Goal: Navigation & Orientation: Understand site structure

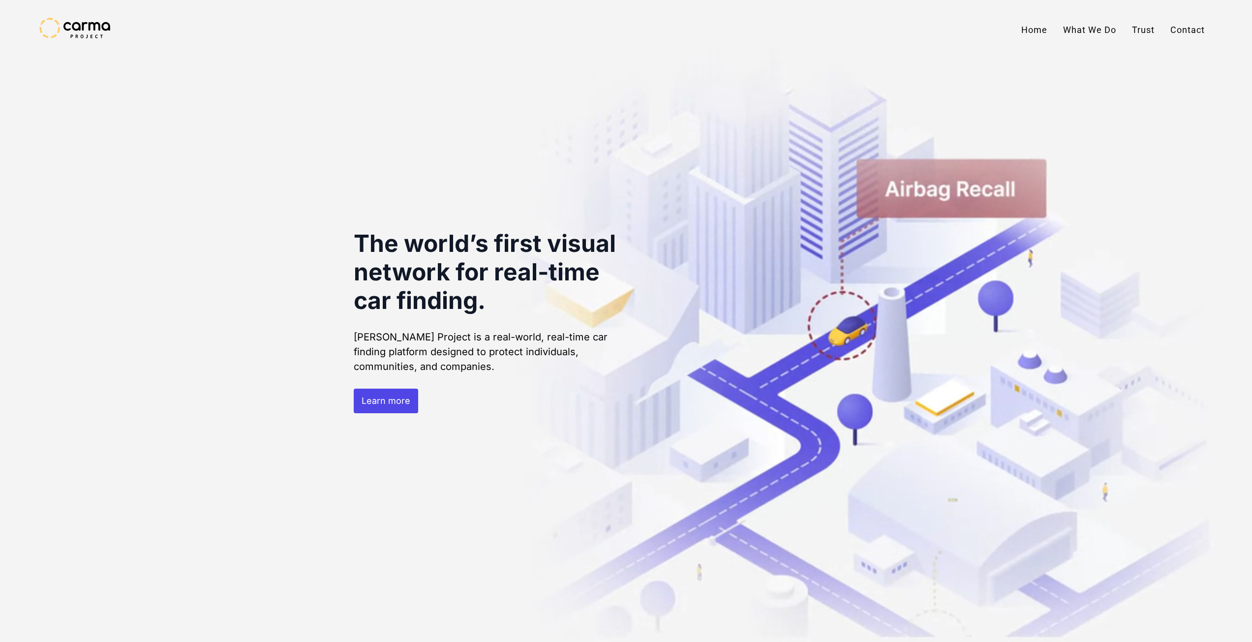
click at [1034, 31] on link "Home" at bounding box center [1035, 30] width 42 height 25
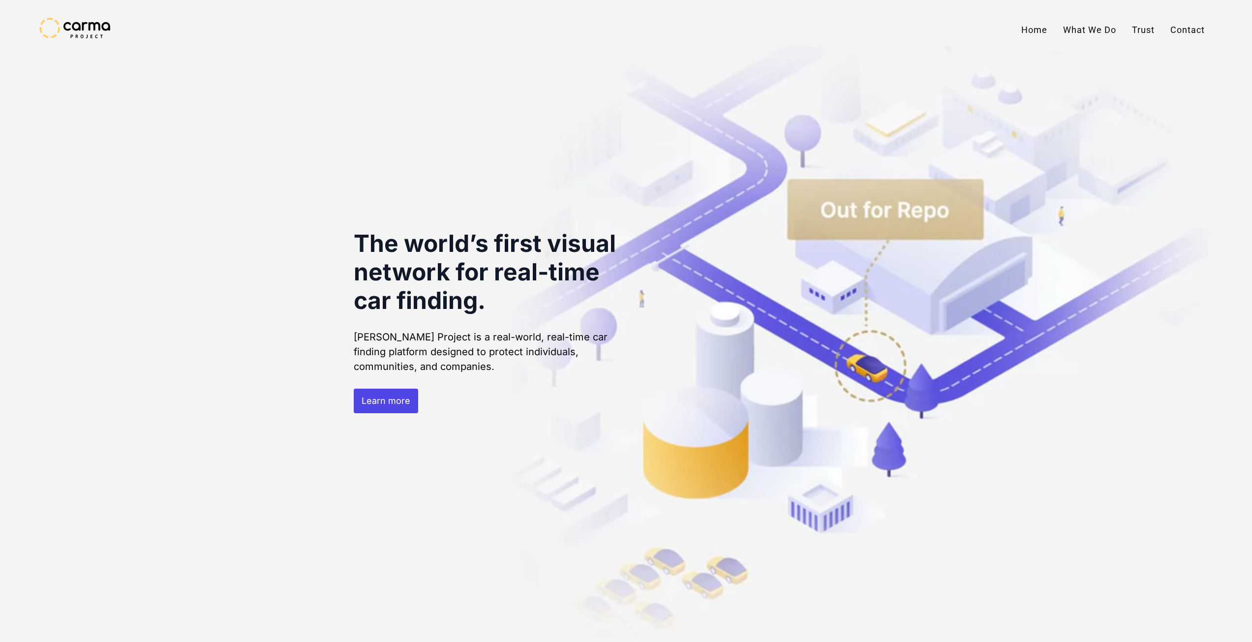
click at [385, 407] on link "Learn more" at bounding box center [386, 401] width 64 height 25
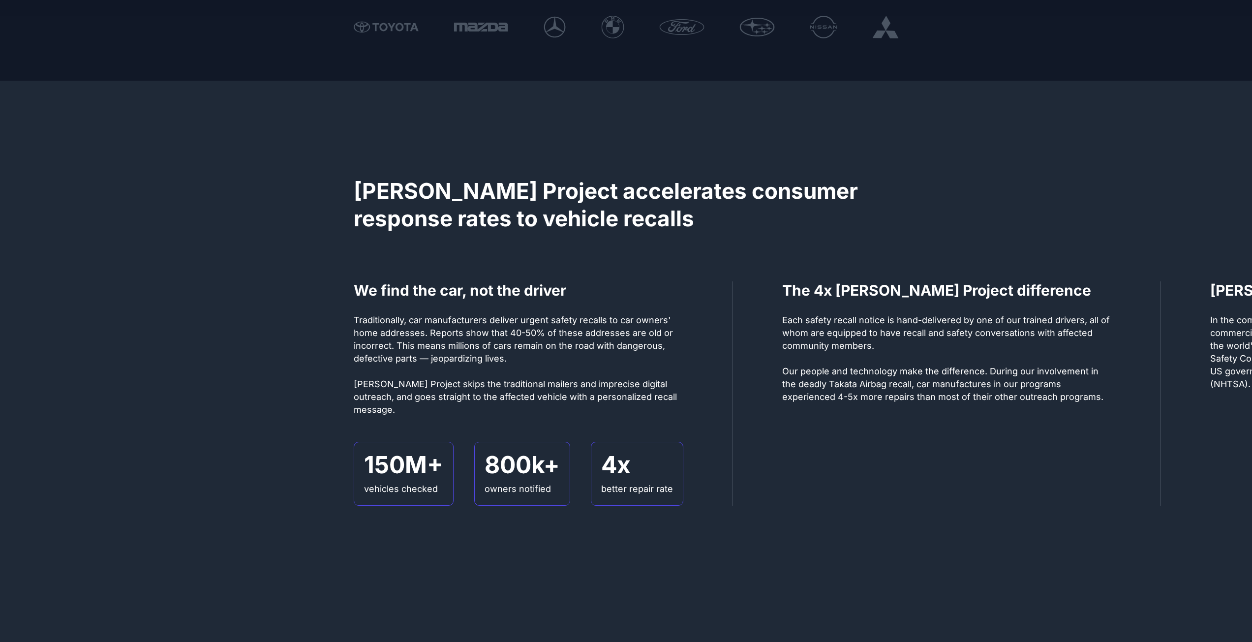
scroll to position [638, 0]
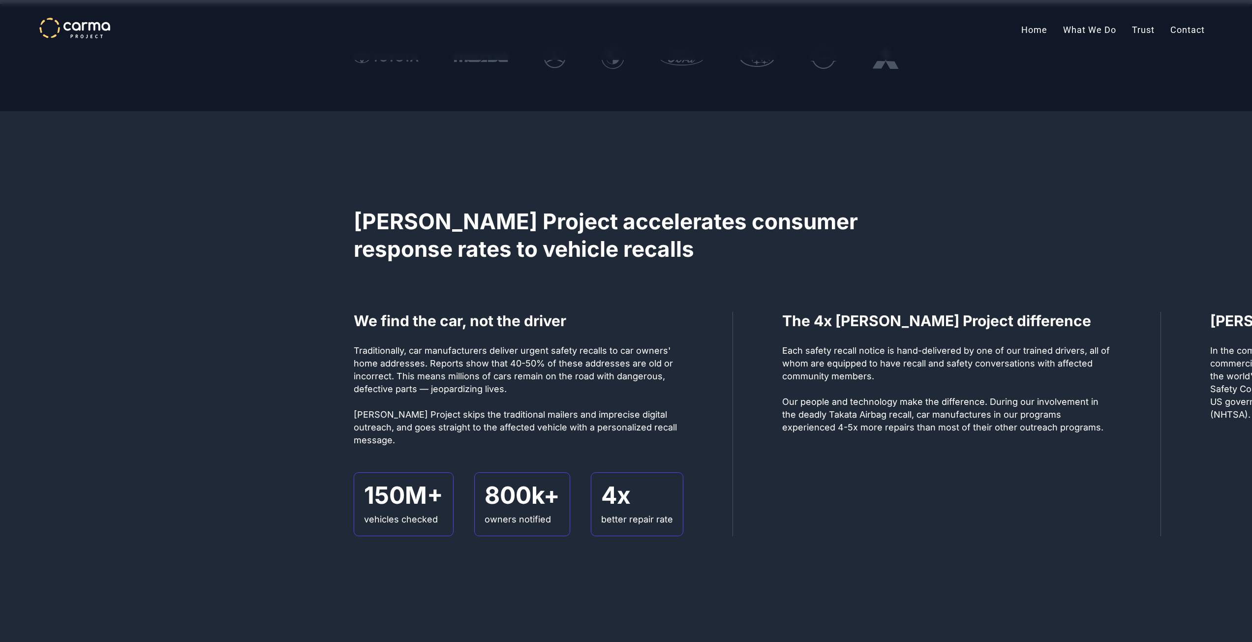
click at [87, 23] on img "home" at bounding box center [74, 28] width 71 height 21
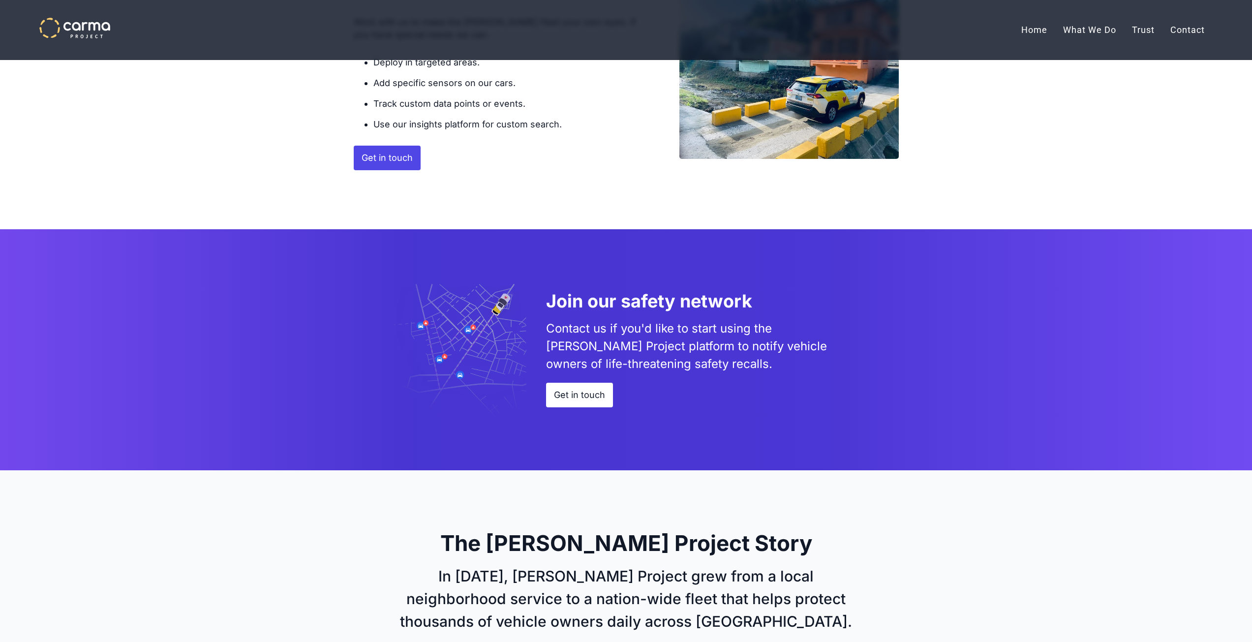
scroll to position [2195, 0]
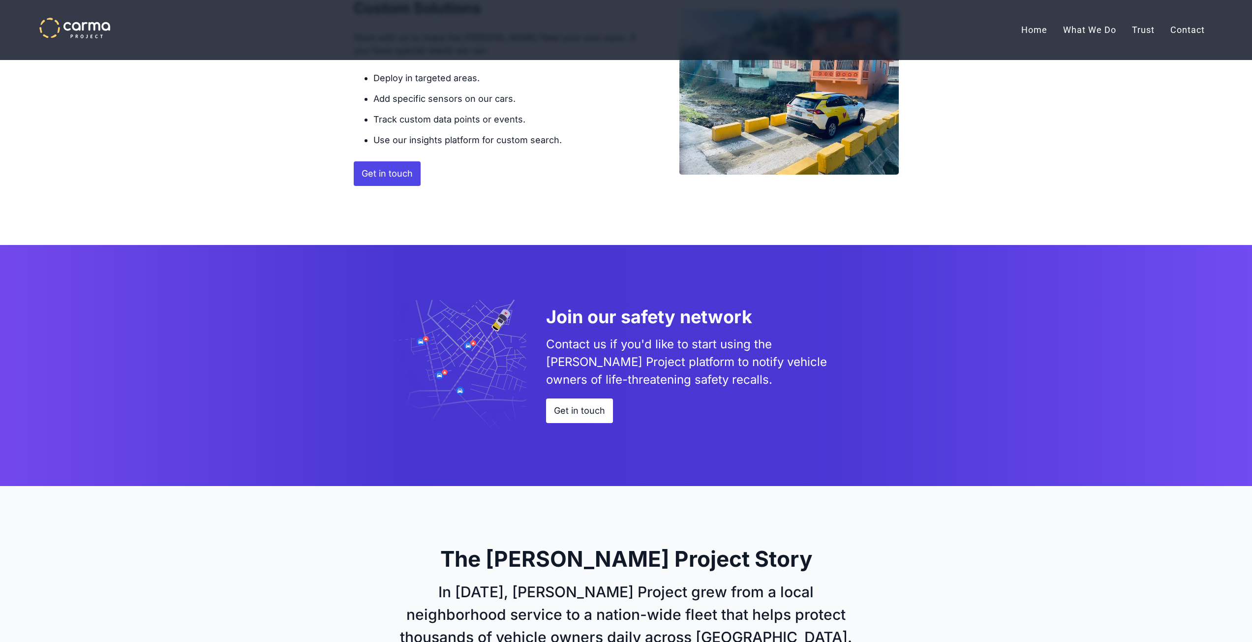
click at [397, 178] on link "Get in touch" at bounding box center [387, 173] width 67 height 25
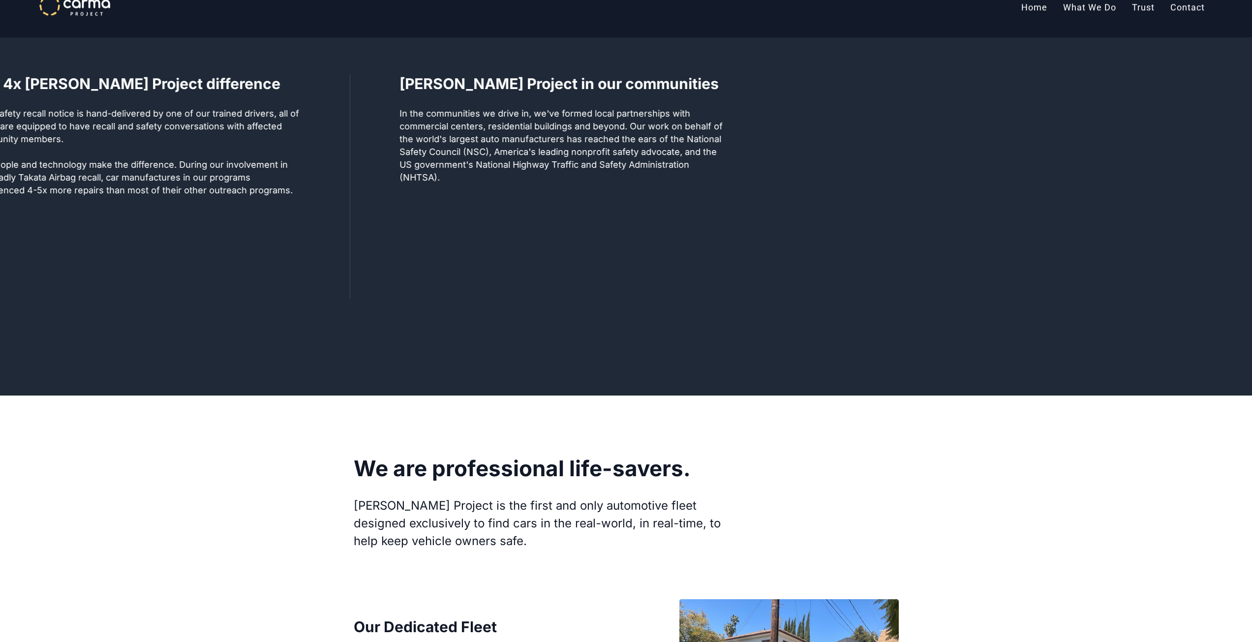
scroll to position [1162, 0]
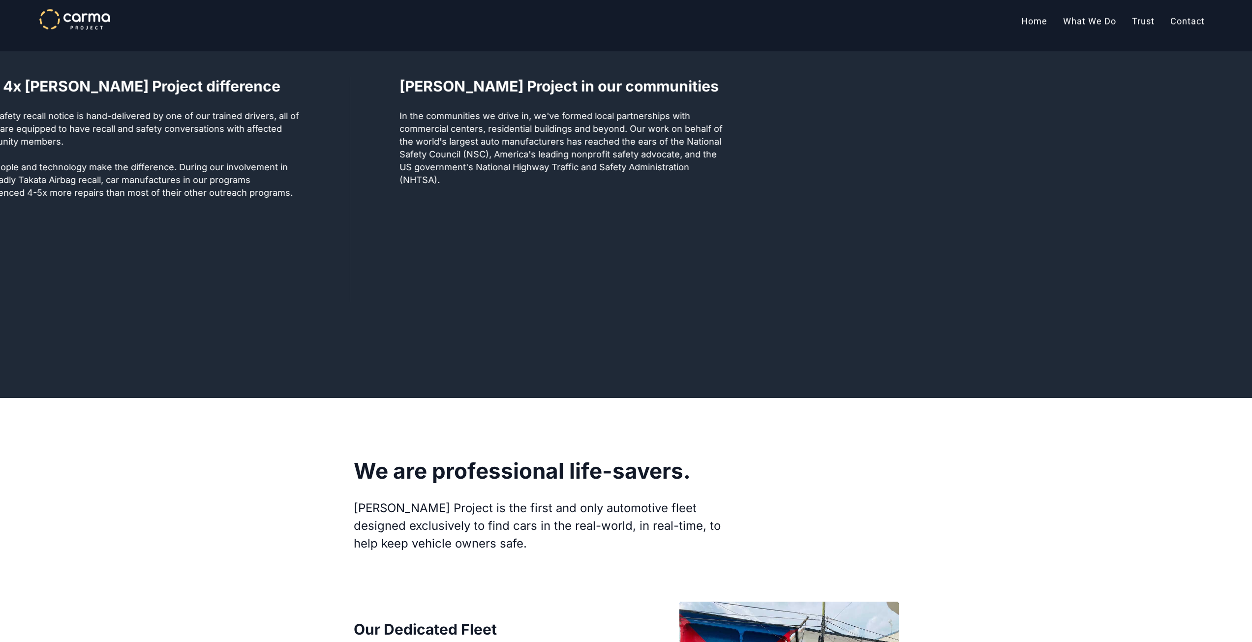
scroll to position [2195, 0]
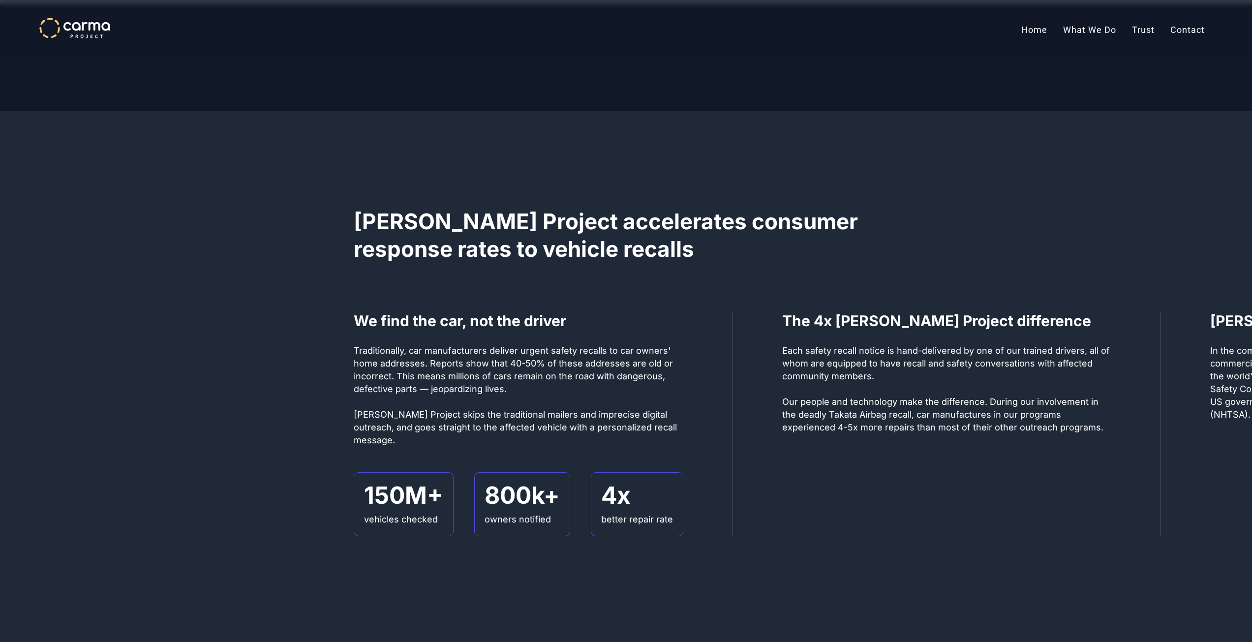
click at [76, 30] on img "home" at bounding box center [74, 28] width 71 height 21
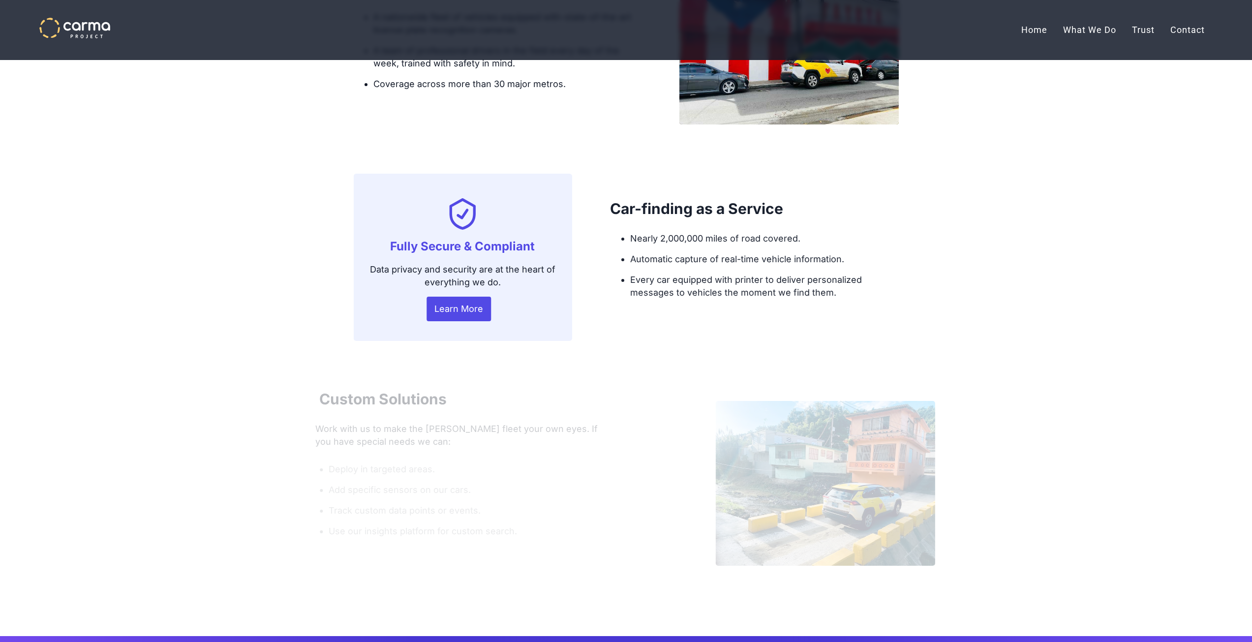
scroll to position [1820, 0]
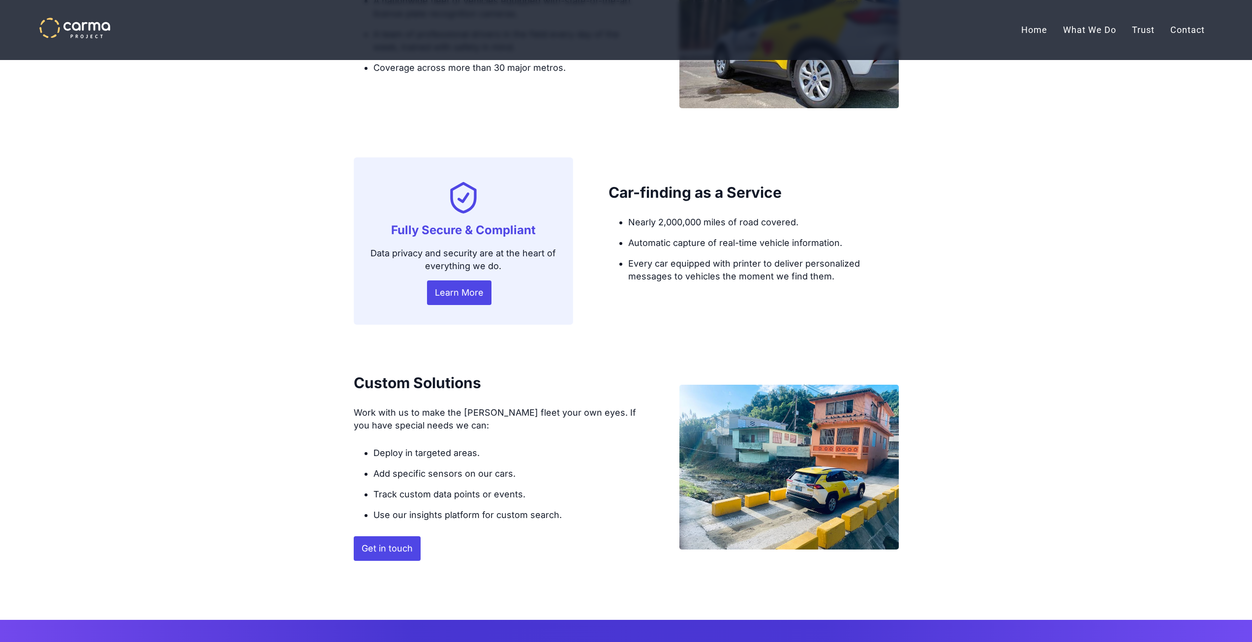
click at [467, 289] on link "Learn More" at bounding box center [459, 292] width 64 height 25
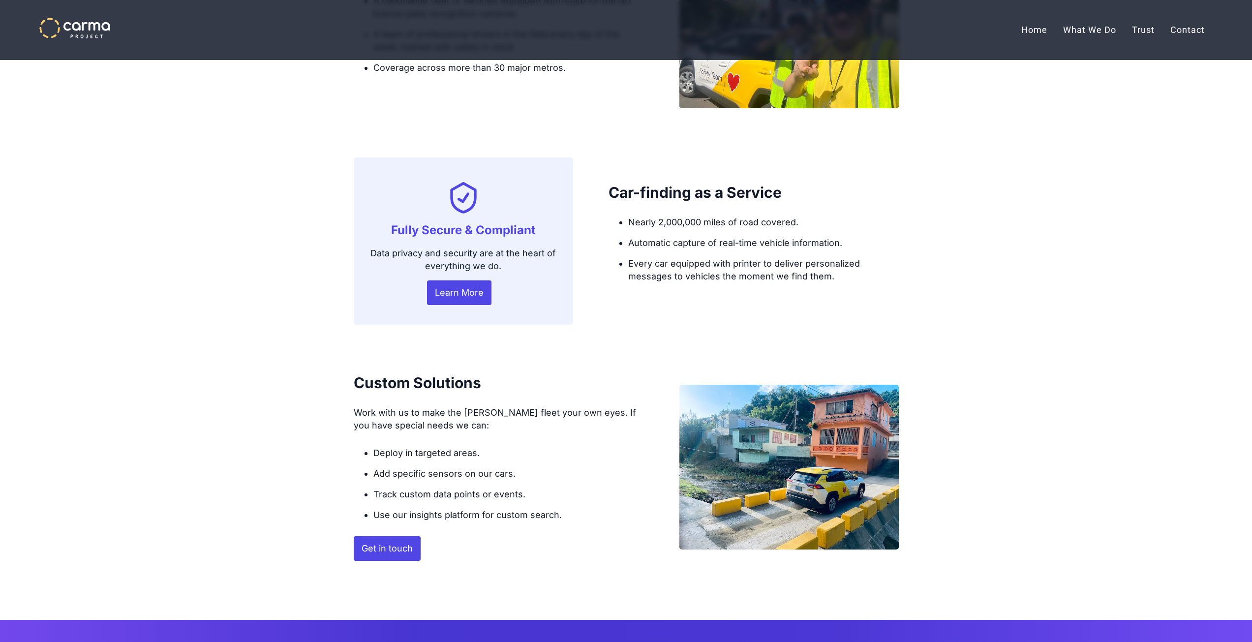
click at [1181, 32] on link "Contact" at bounding box center [1188, 30] width 50 height 25
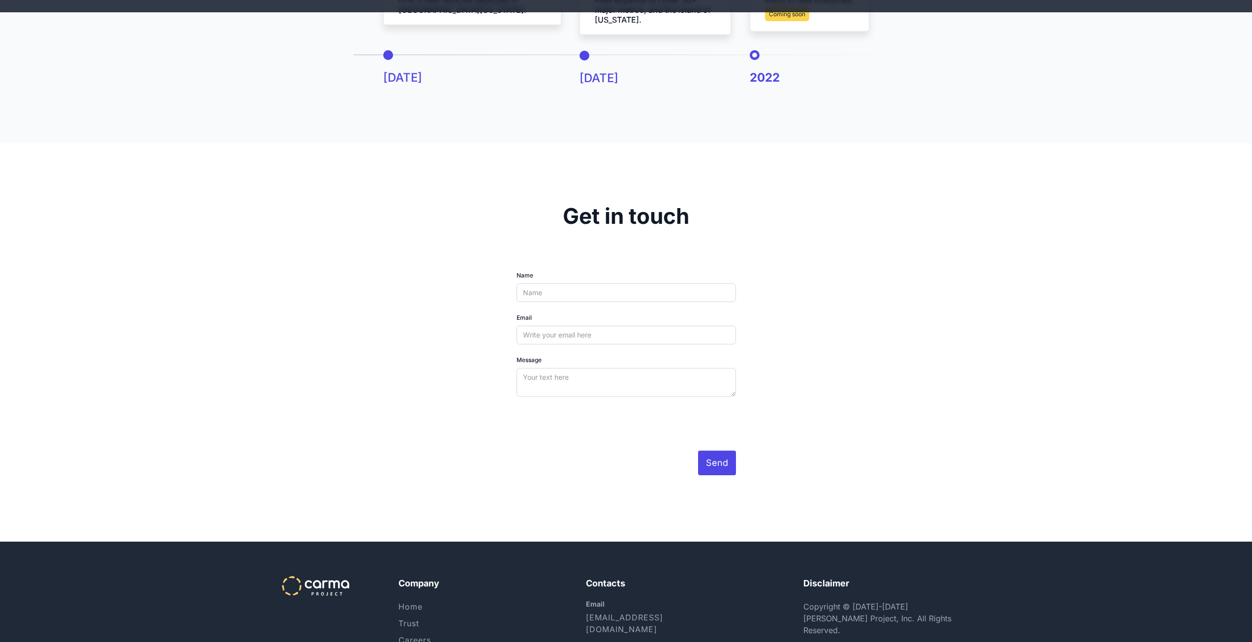
scroll to position [2933, 0]
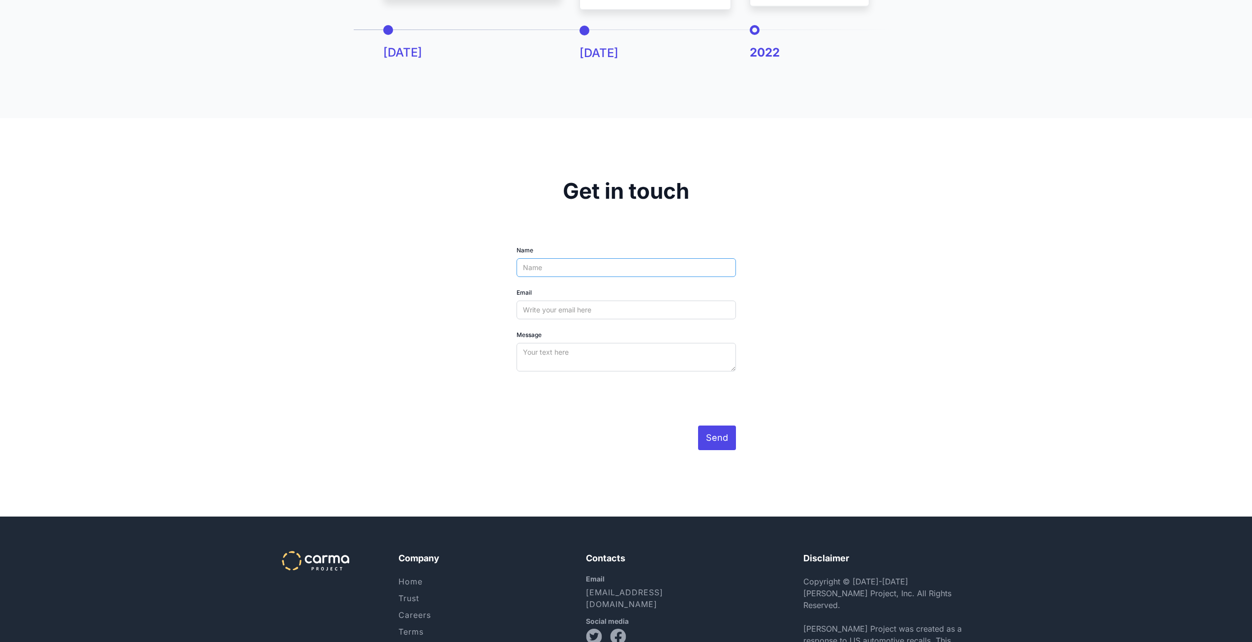
click at [609, 268] on input "Name" at bounding box center [626, 267] width 219 height 19
click at [458, 300] on div "Name Email Message Send Thank you! Your submission has been received! Oops! Som…" at bounding box center [626, 348] width 545 height 204
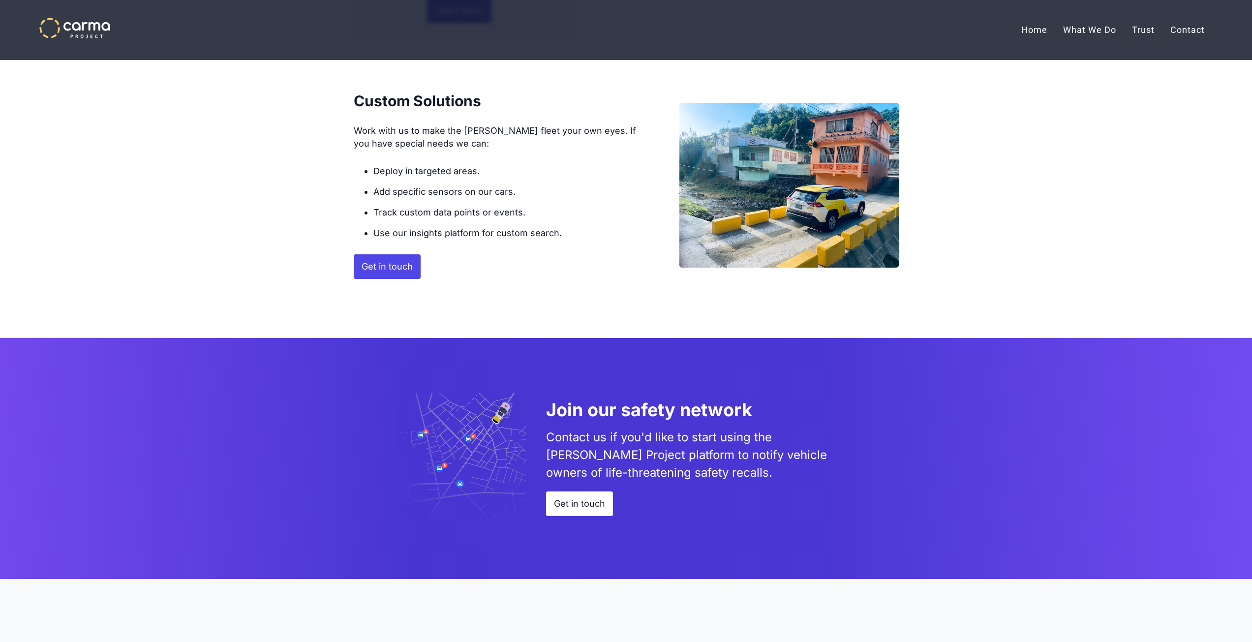
scroll to position [1802, 0]
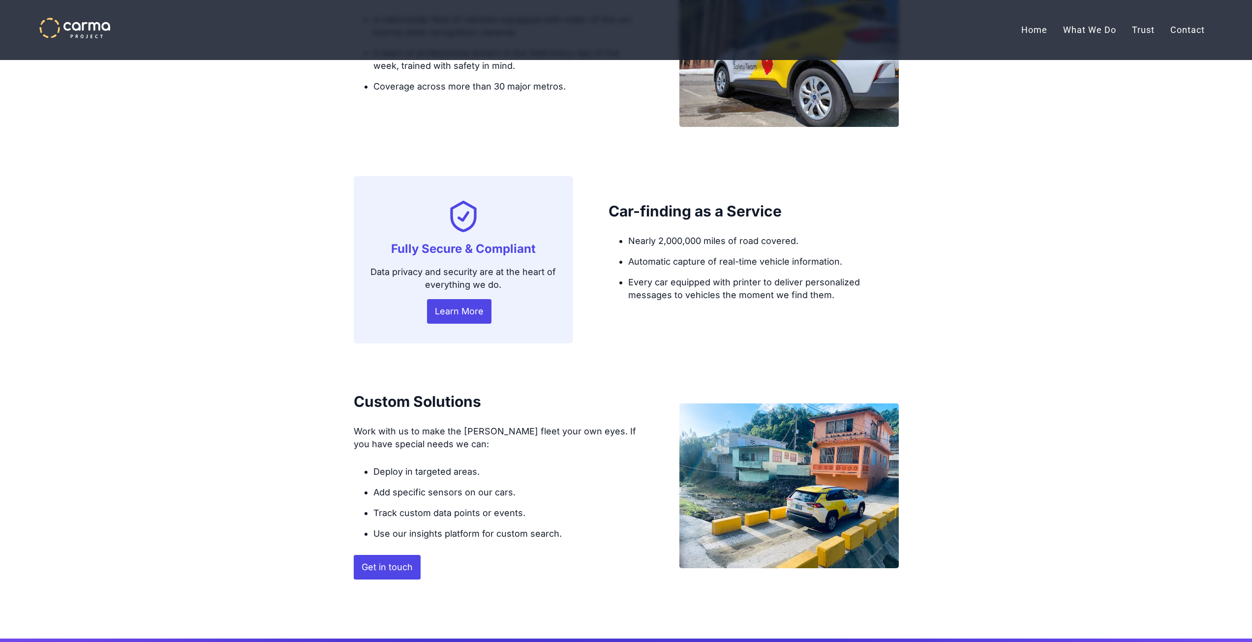
click at [474, 320] on link "Learn More" at bounding box center [459, 311] width 64 height 25
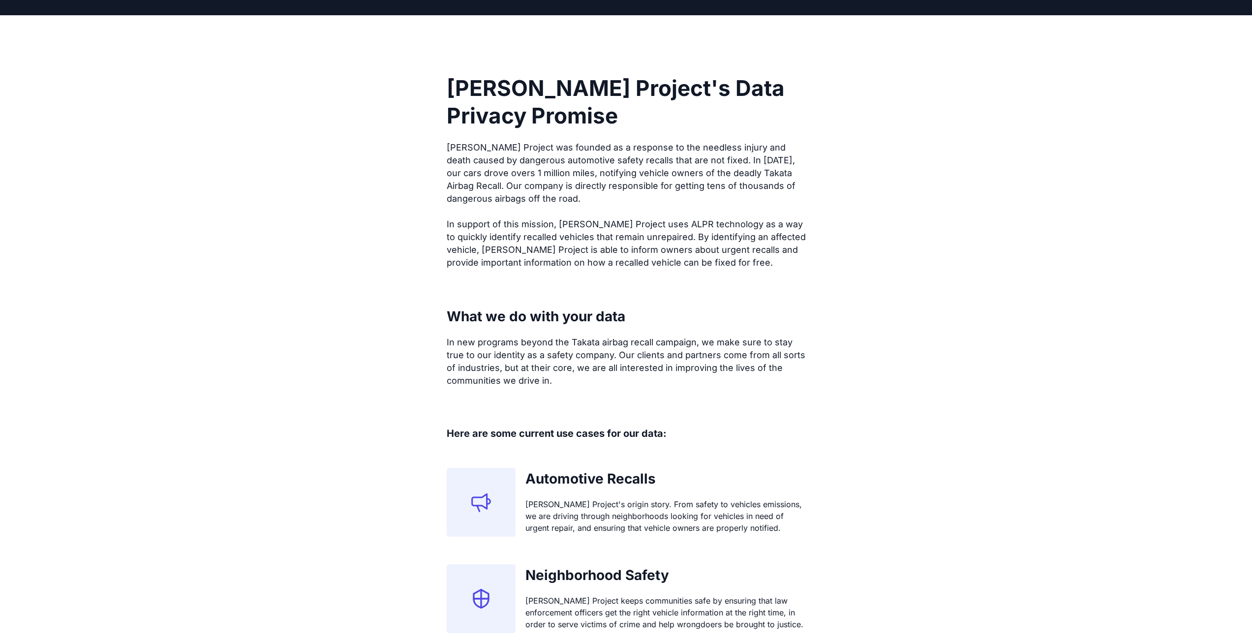
scroll to position [394, 0]
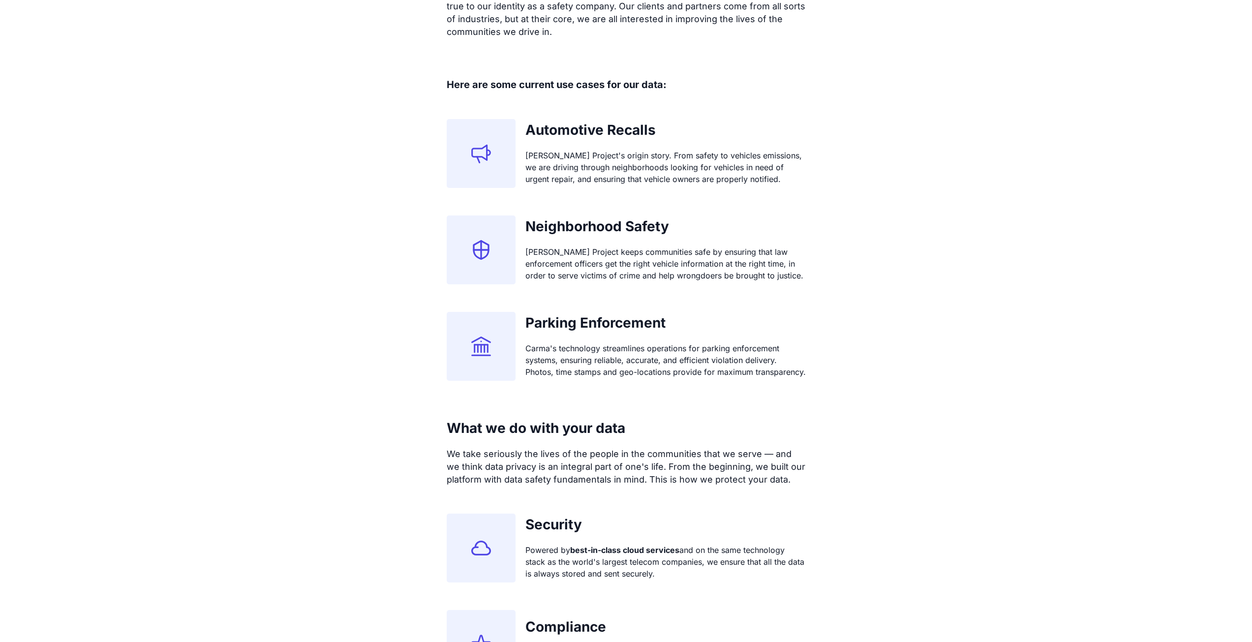
click at [655, 126] on h2 "Automotive Recalls" at bounding box center [665, 130] width 280 height 16
click at [471, 157] on img at bounding box center [481, 154] width 20 height 20
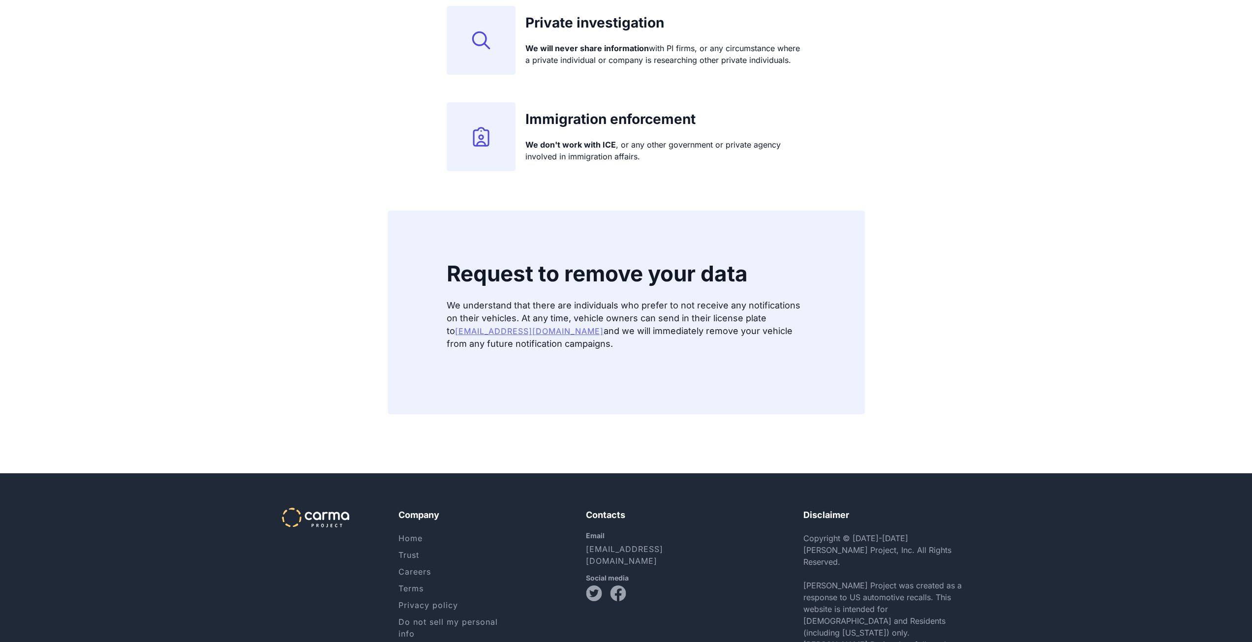
scroll to position [1328, 0]
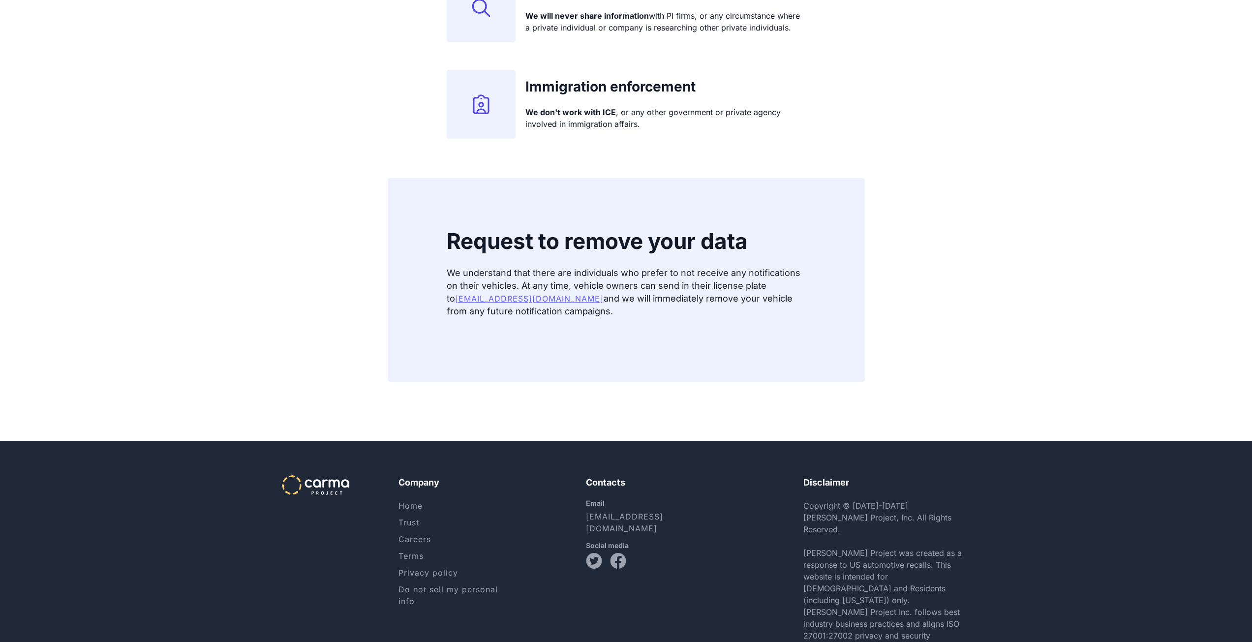
click at [460, 589] on link "Do not sell my personal info" at bounding box center [448, 596] width 99 height 22
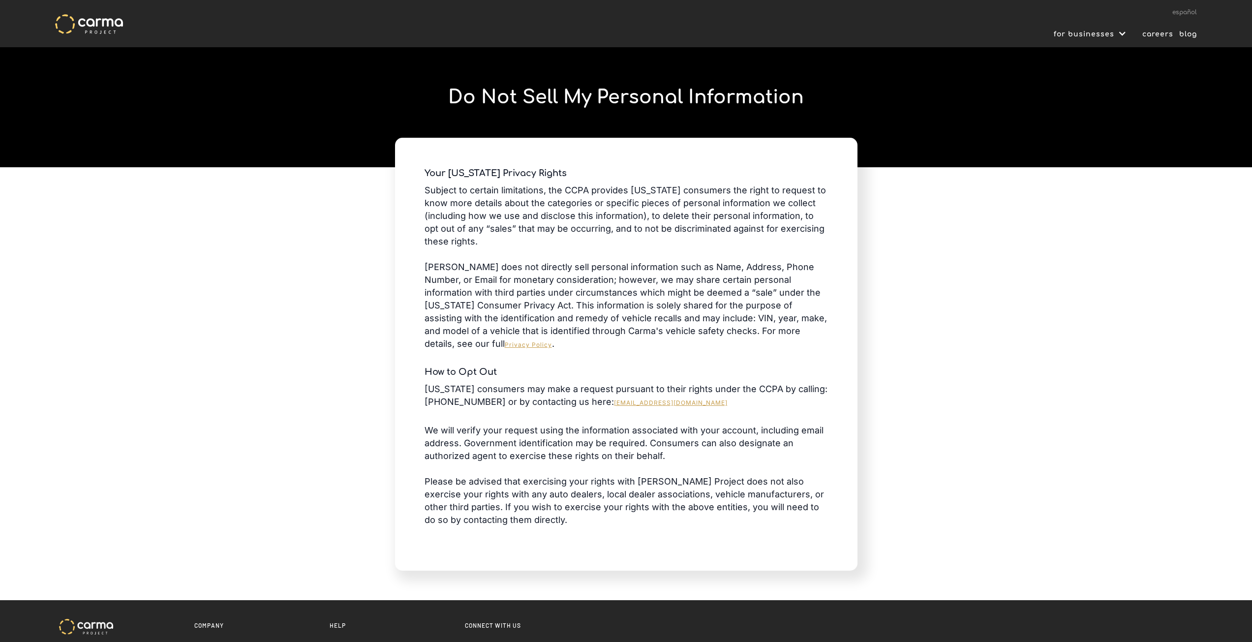
click at [85, 29] on img at bounding box center [89, 24] width 68 height 20
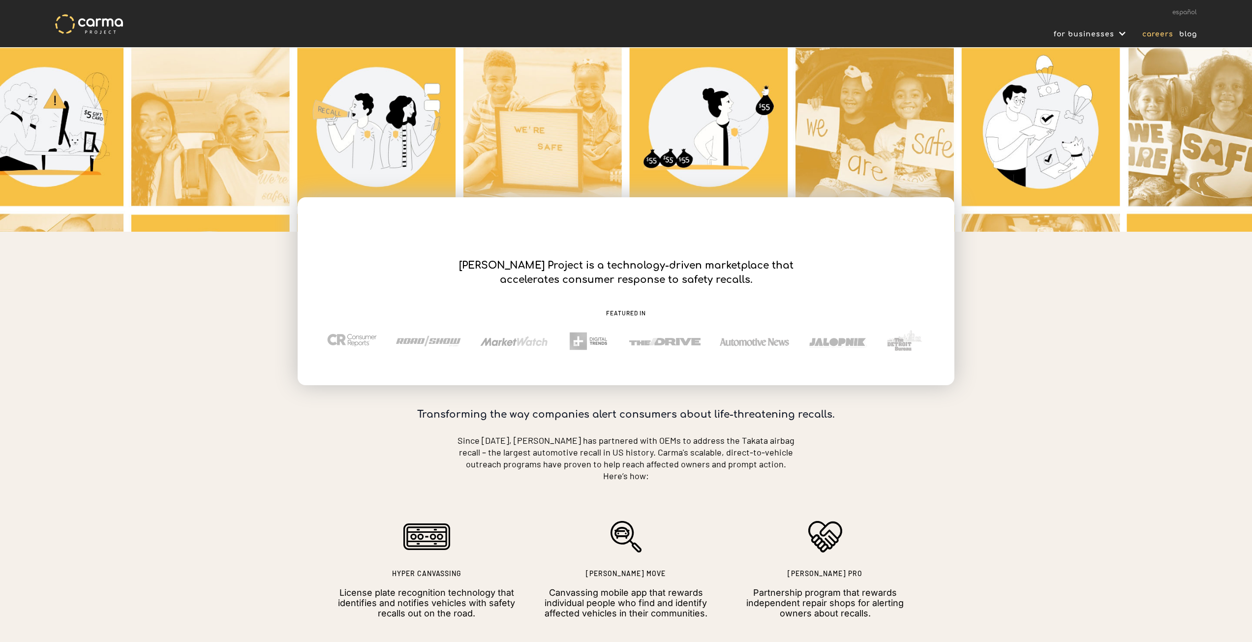
click at [1166, 35] on link "careers" at bounding box center [1155, 34] width 37 height 13
click at [749, 339] on img at bounding box center [754, 342] width 69 height 8
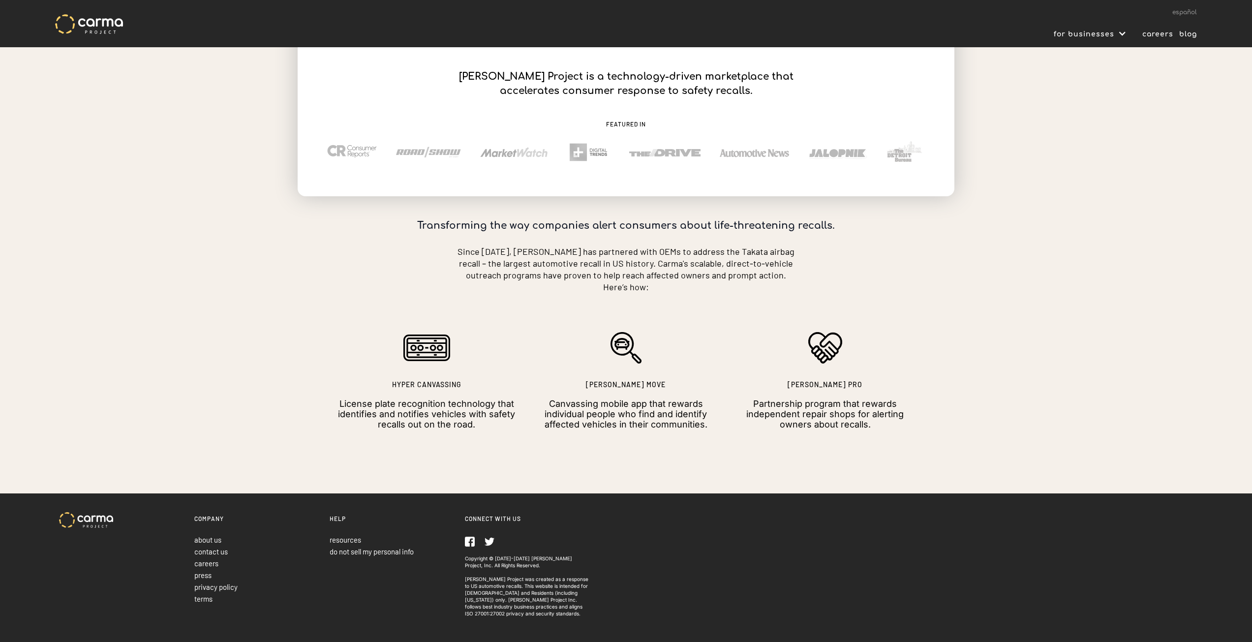
scroll to position [192, 0]
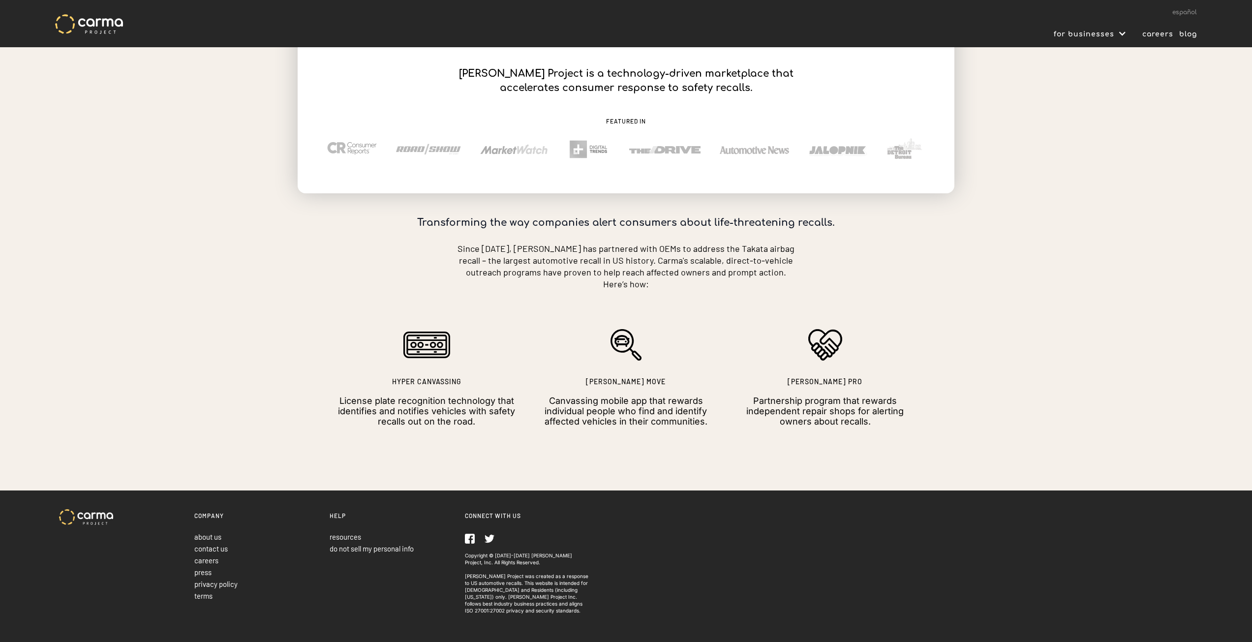
click at [617, 338] on img at bounding box center [626, 344] width 31 height 31
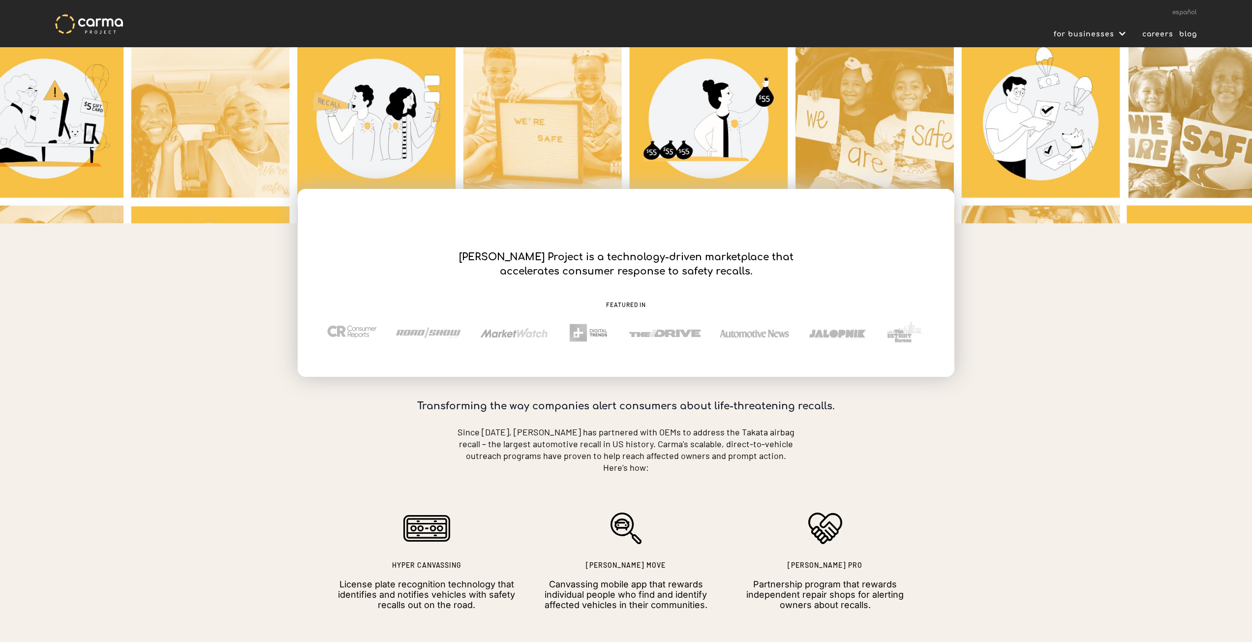
scroll to position [0, 0]
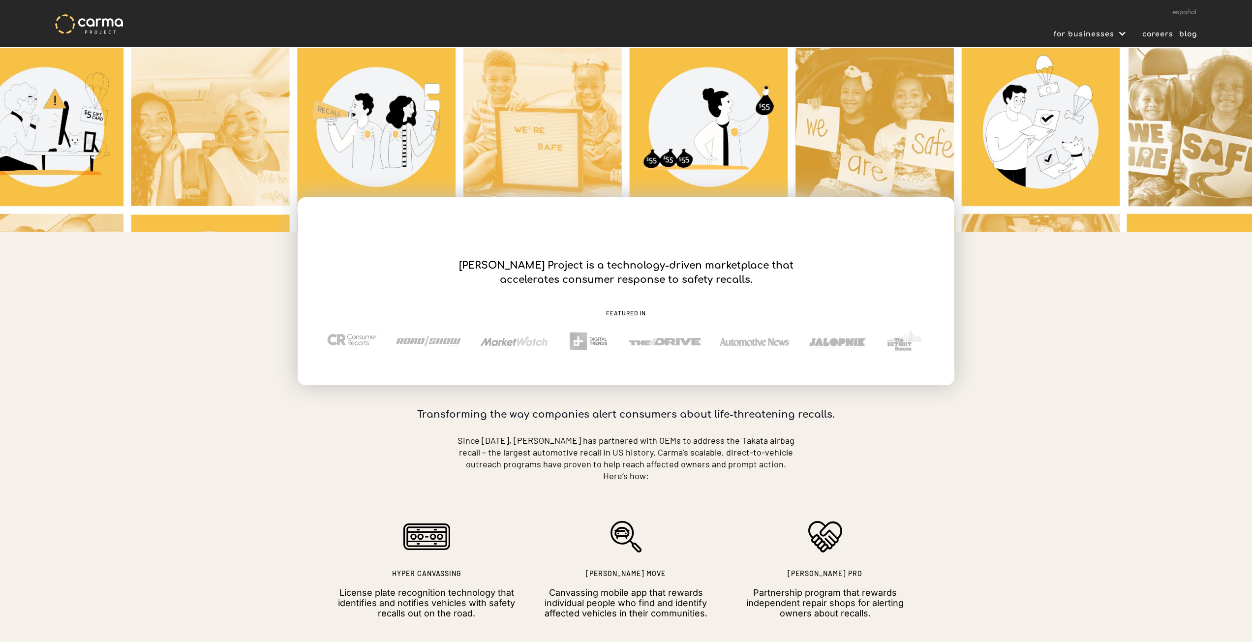
click at [95, 29] on img at bounding box center [89, 24] width 68 height 20
click at [1190, 12] on link "español" at bounding box center [1184, 12] width 25 height 7
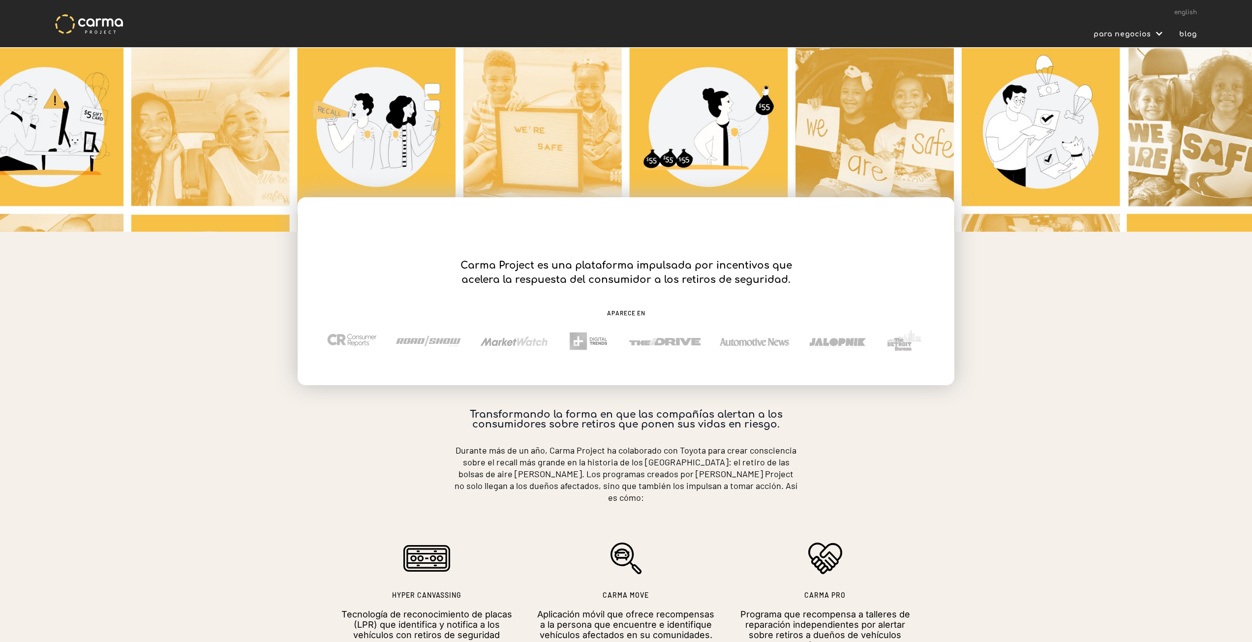
click at [1217, 17] on div "iniciar sesión english verifica si tienes un recall para negocios OEMs Dealers …" at bounding box center [626, 23] width 1252 height 47
click at [1188, 10] on link "english" at bounding box center [1185, 12] width 23 height 7
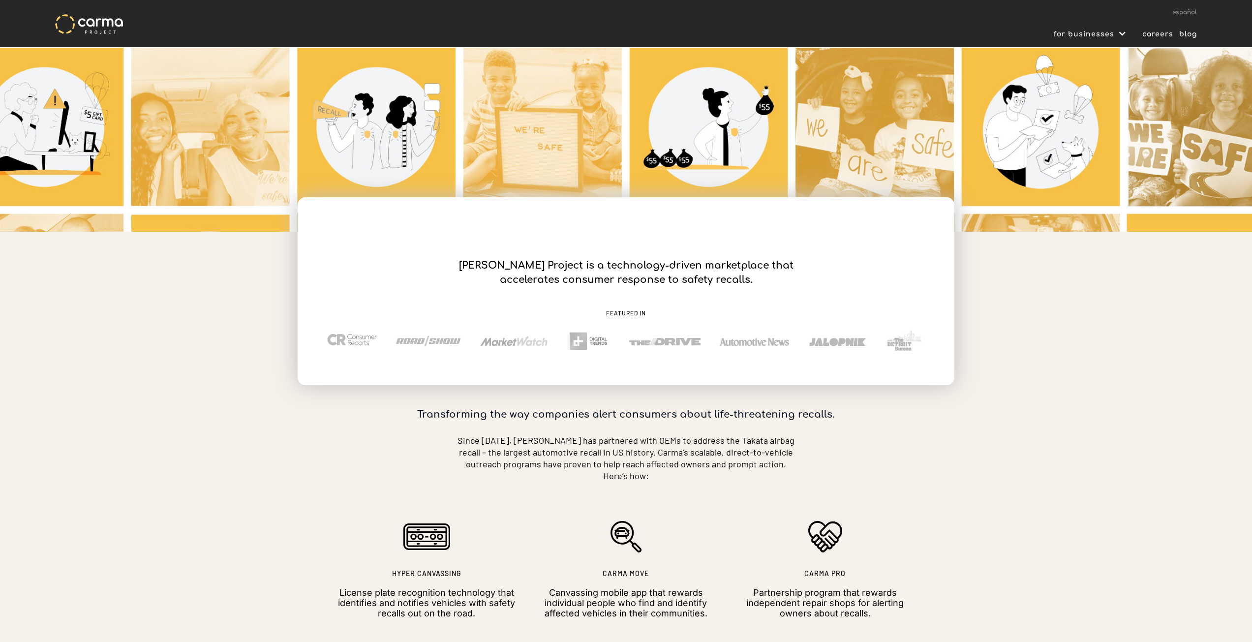
click at [1188, 10] on link "español" at bounding box center [1184, 12] width 25 height 7
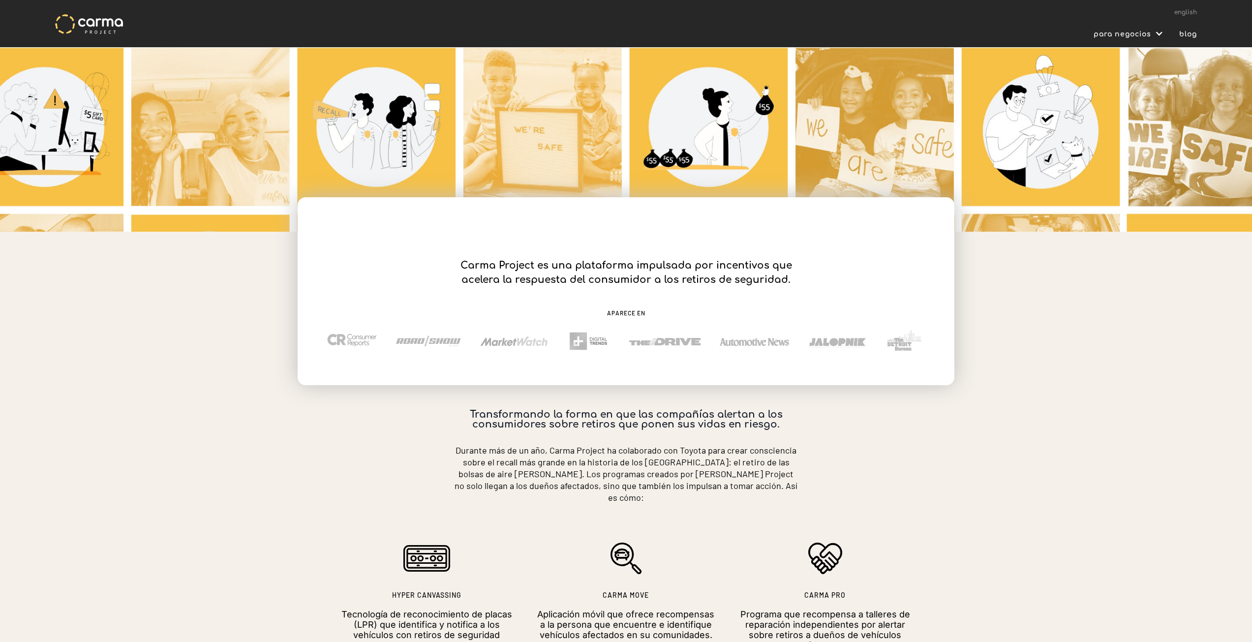
drag, startPoint x: 0, startPoint y: 0, endPoint x: 1188, endPoint y: 10, distance: 1187.8
click at [1188, 10] on link "english" at bounding box center [1185, 12] width 23 height 7
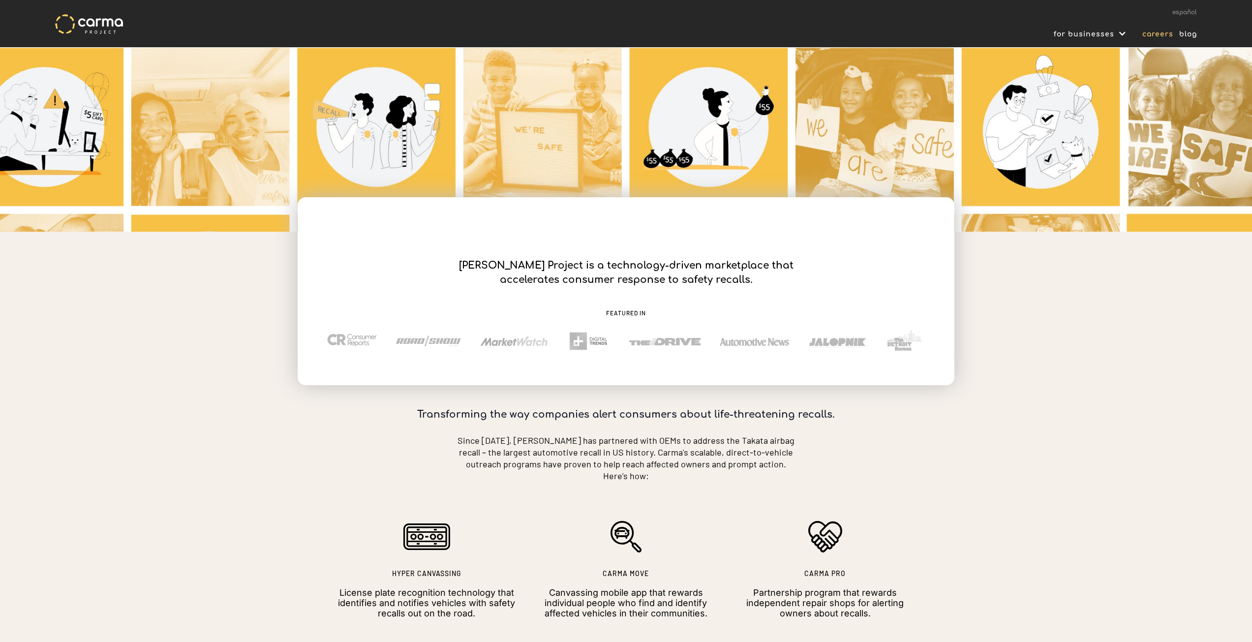
click at [1156, 34] on link "careers" at bounding box center [1155, 34] width 37 height 13
click at [1106, 36] on div "for businesses" at bounding box center [1082, 34] width 69 height 13
click at [1084, 56] on link "OEMs" at bounding box center [1087, 57] width 98 height 23
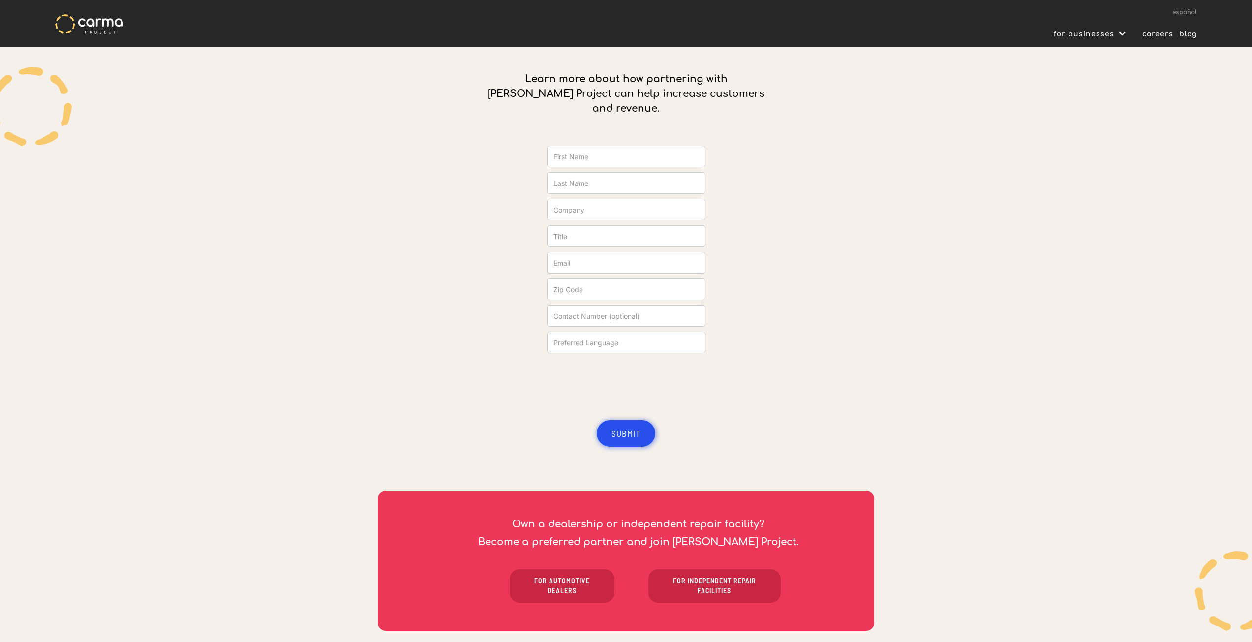
scroll to position [490, 0]
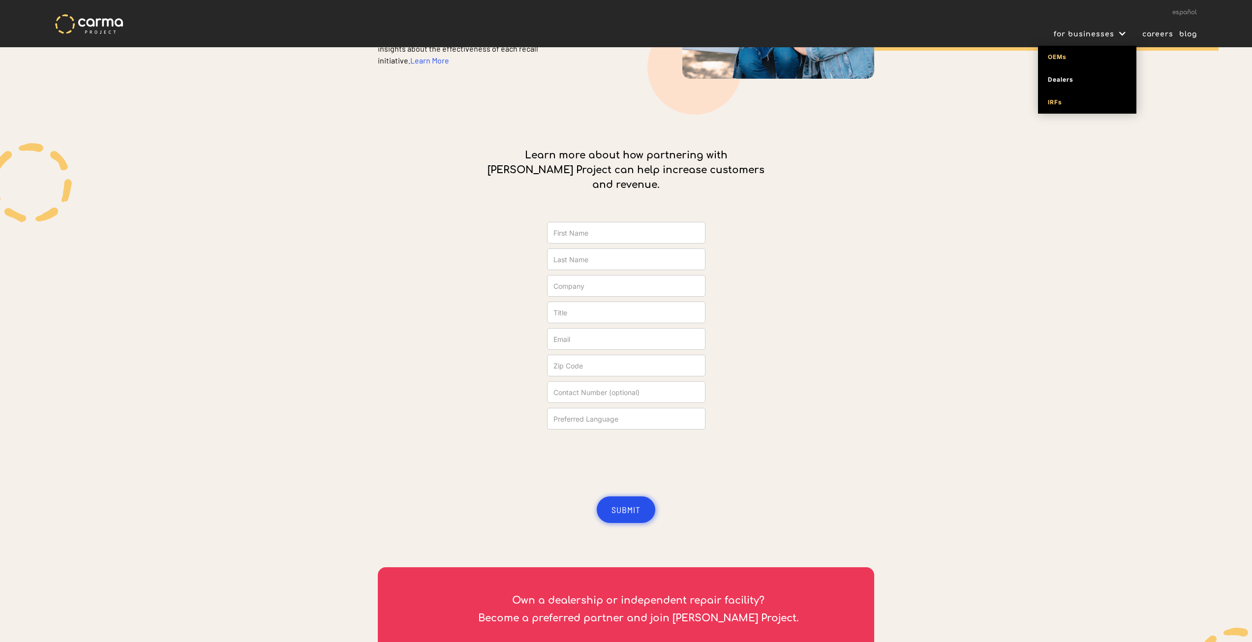
click at [1057, 104] on link "IRFs" at bounding box center [1087, 102] width 98 height 23
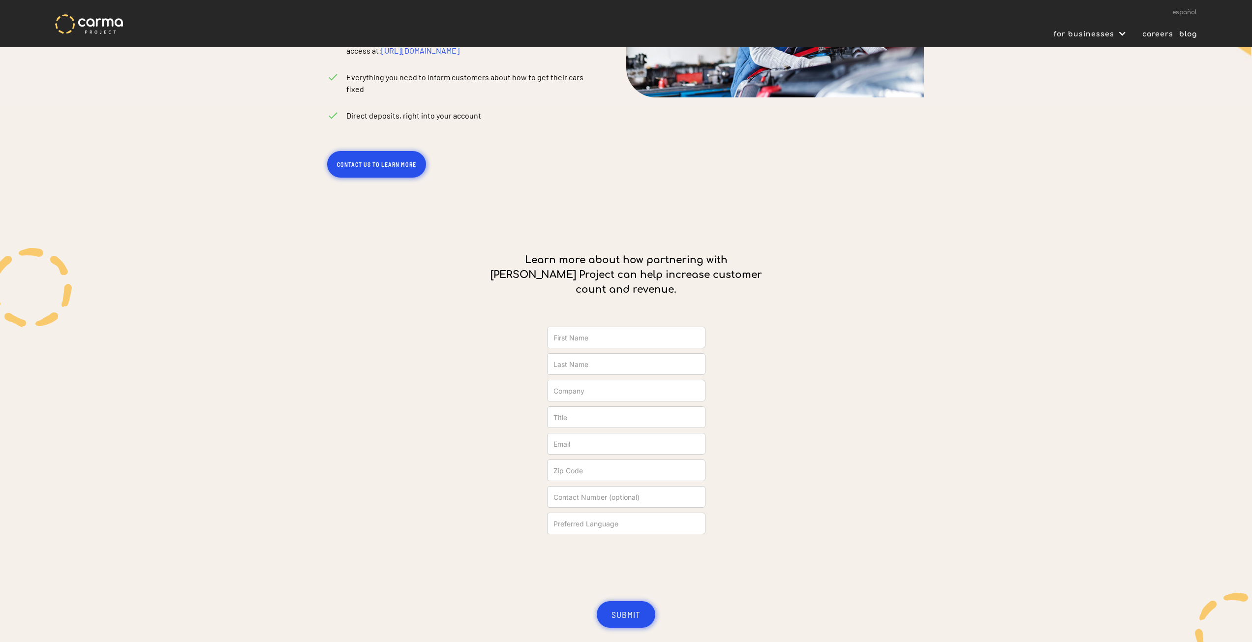
scroll to position [541, 0]
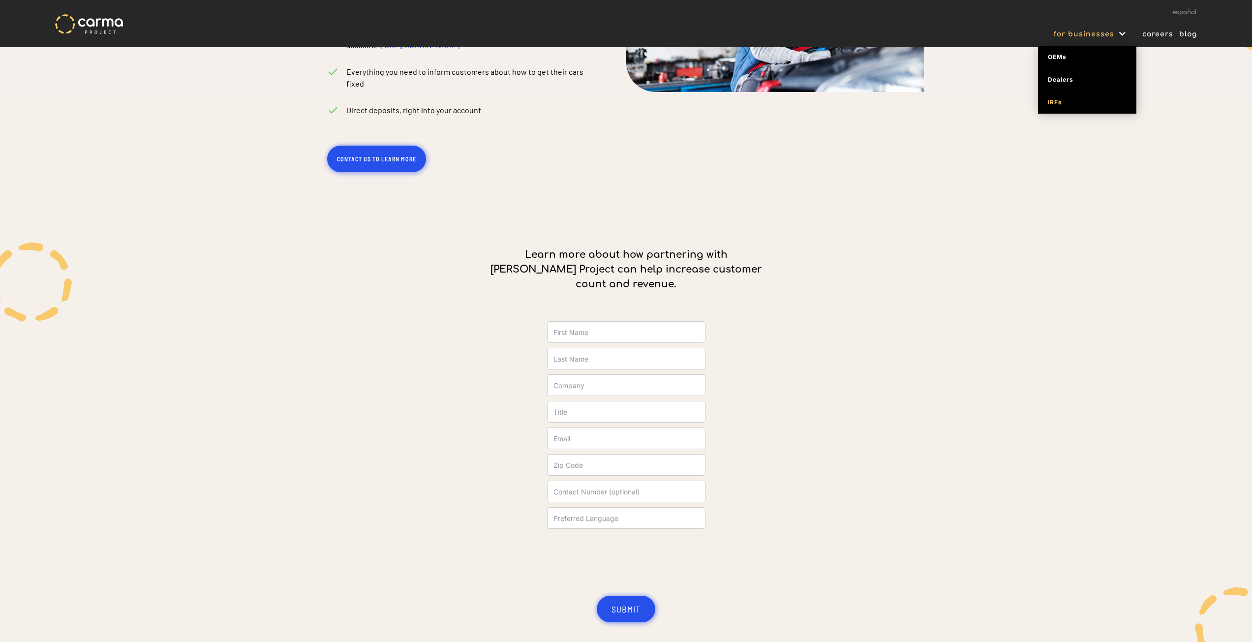
click at [1100, 38] on div "for businesses" at bounding box center [1082, 34] width 69 height 13
click at [1100, 36] on div "for businesses" at bounding box center [1082, 34] width 69 height 13
click at [1066, 78] on link "Dealers" at bounding box center [1087, 79] width 98 height 23
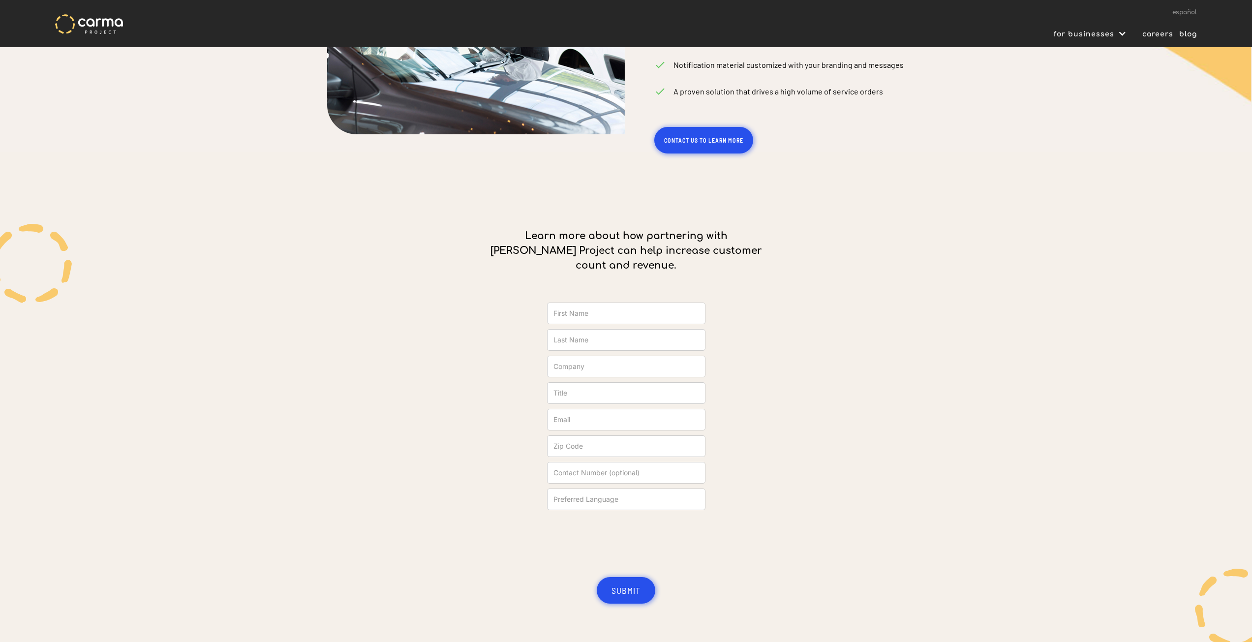
scroll to position [492, 0]
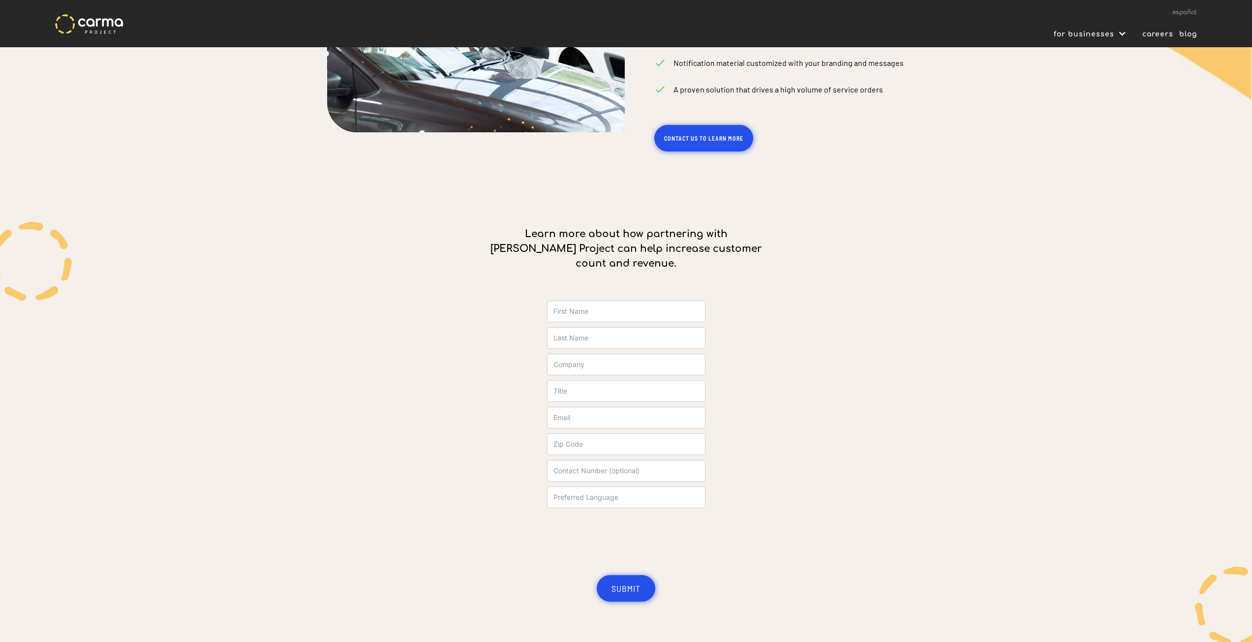
click at [108, 20] on img at bounding box center [89, 24] width 68 height 20
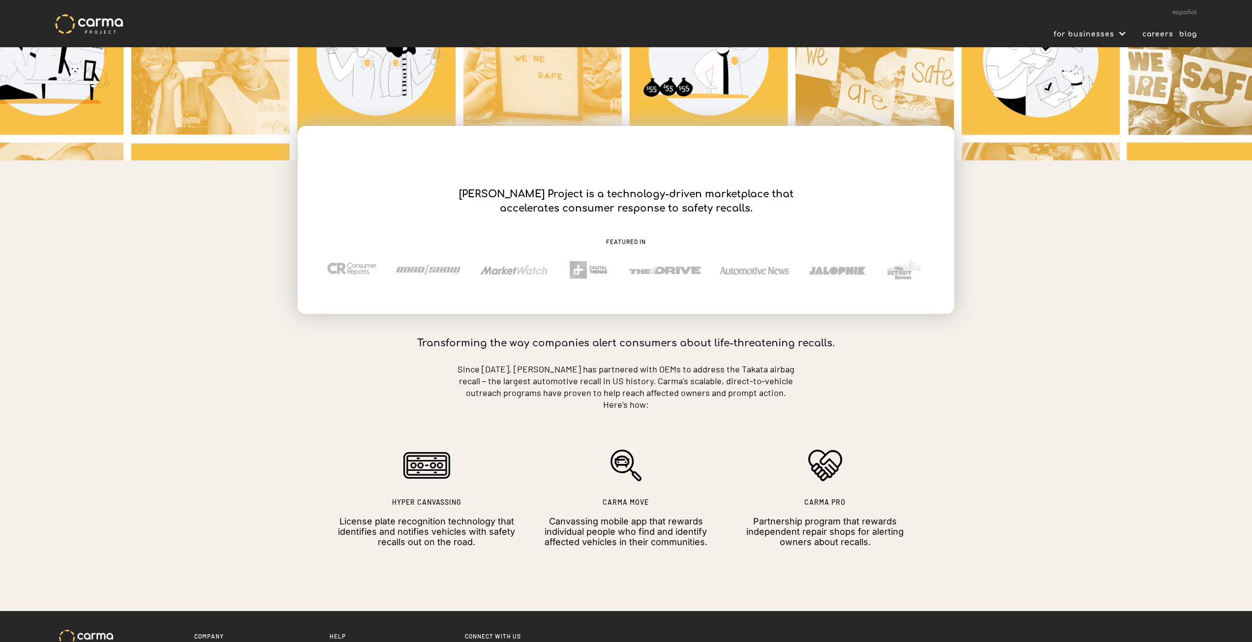
scroll to position [98, 0]
